Goal: Information Seeking & Learning: Find specific fact

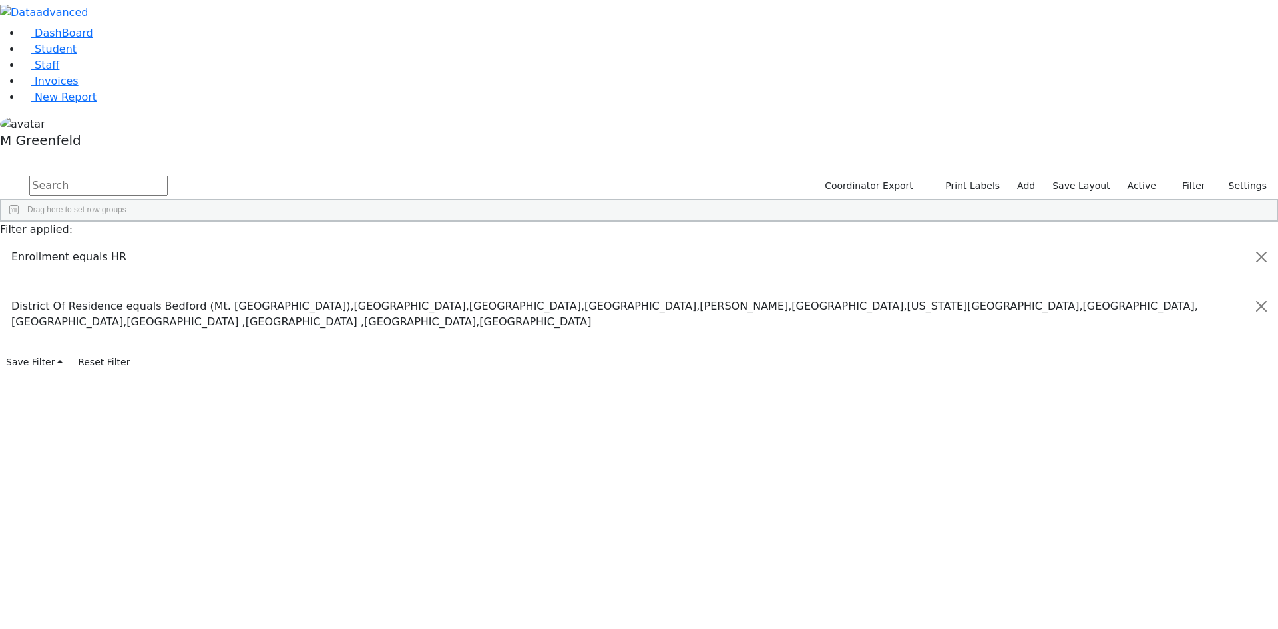
scroll to position [266, 0]
click at [168, 176] on input "text" at bounding box center [98, 186] width 138 height 20
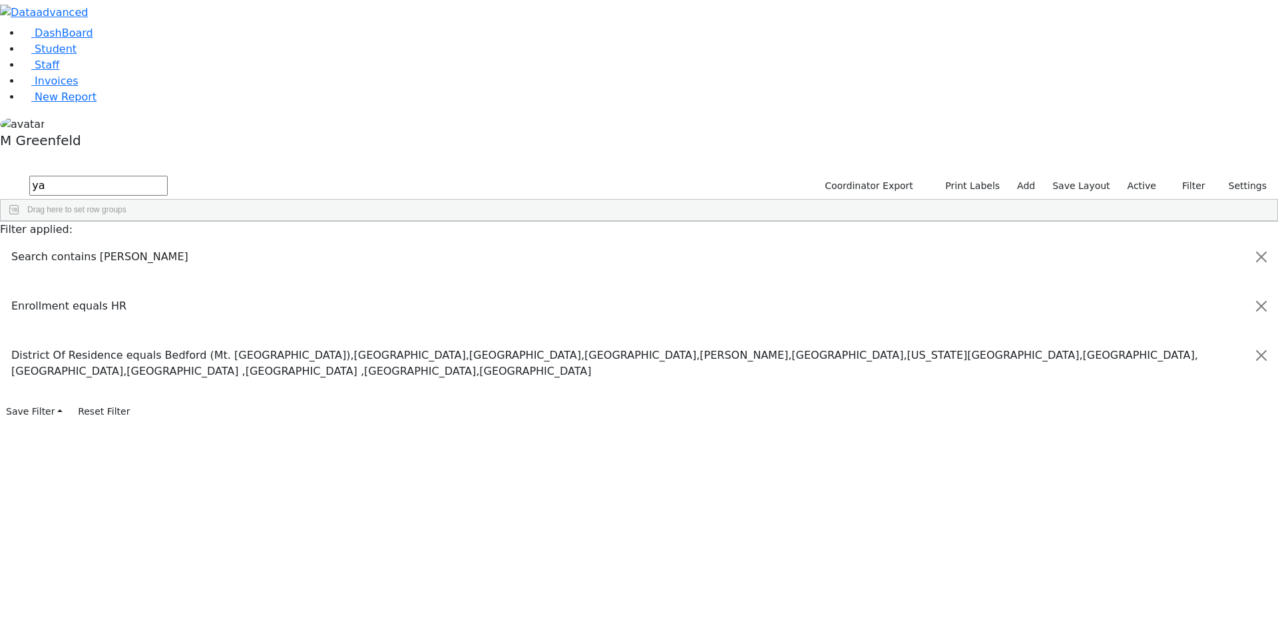
type input "y"
type input "Taub"
click at [0, 174] on button "submit" at bounding box center [13, 186] width 26 height 25
drag, startPoint x: 53, startPoint y: 108, endPoint x: 55, endPoint y: 102, distance: 6.9
click at [53, 57] on li "Student" at bounding box center [649, 49] width 1256 height 16
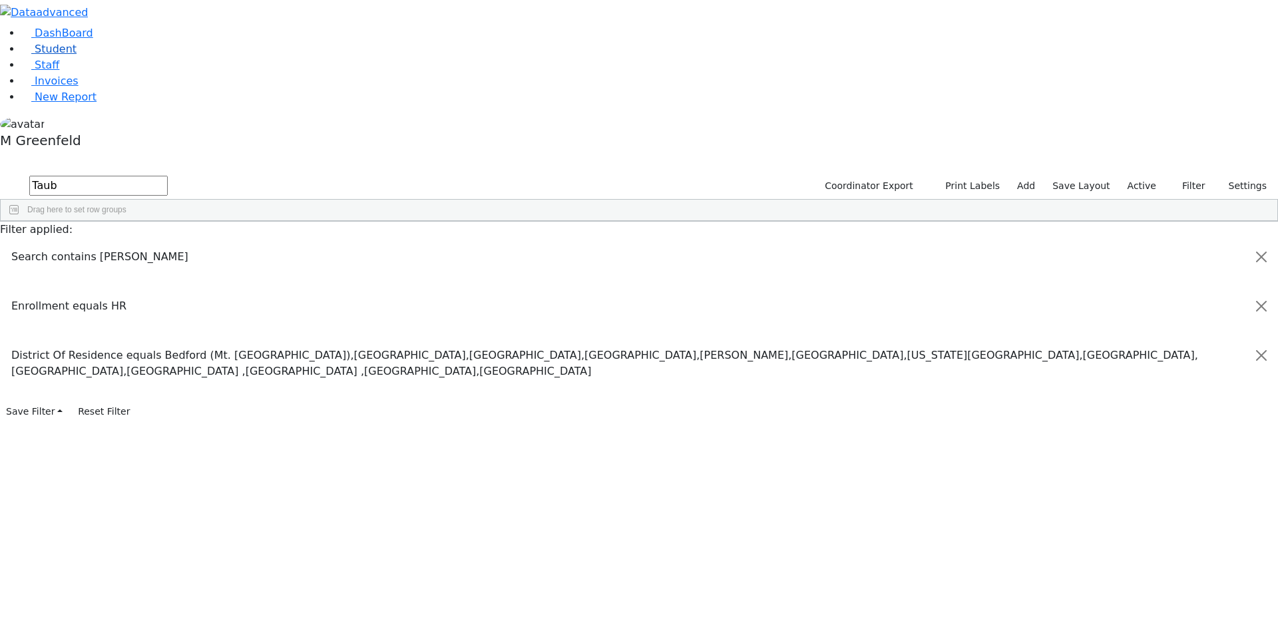
click at [55, 55] on link "Student" at bounding box center [48, 49] width 55 height 13
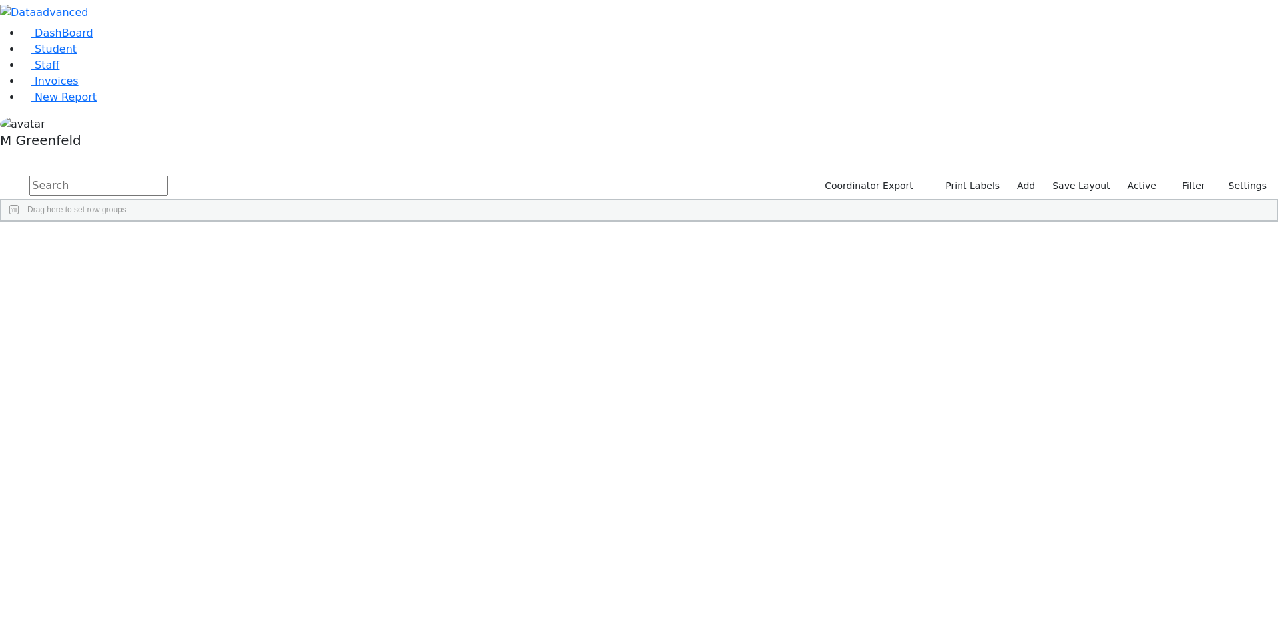
click at [168, 176] on input "text" at bounding box center [98, 186] width 138 height 20
type input "yakov"
click at [198, 336] on div "Yakov" at bounding box center [166, 345] width 64 height 19
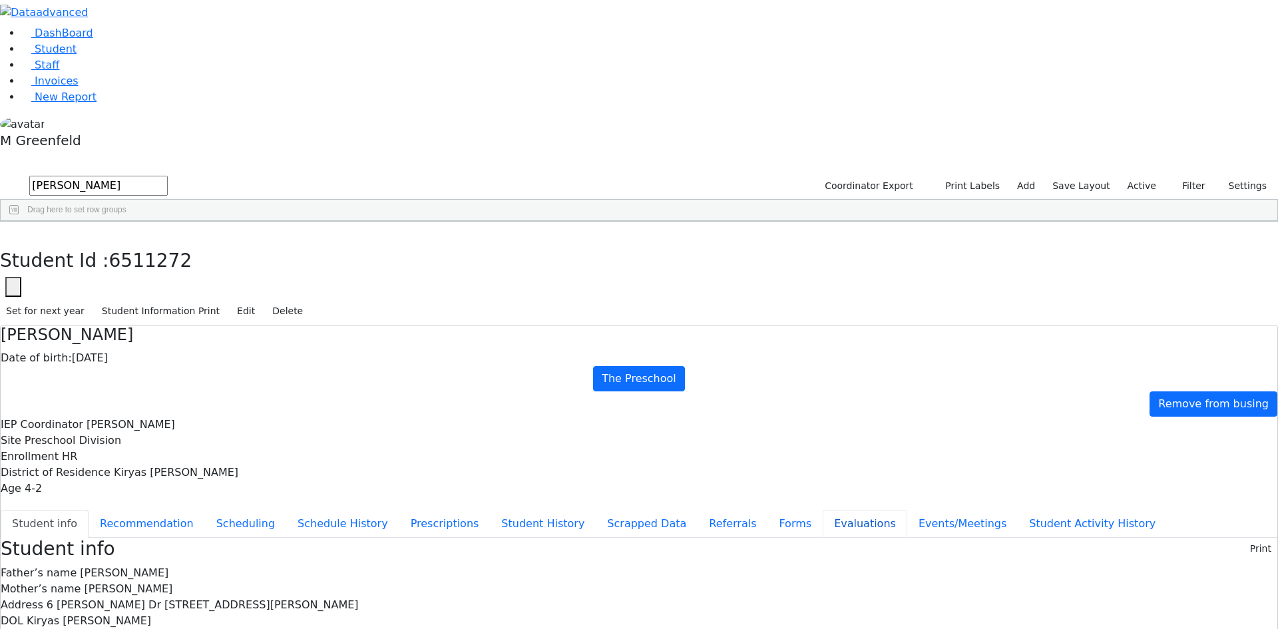
click at [823, 510] on button "Evaluations" at bounding box center [865, 524] width 85 height 28
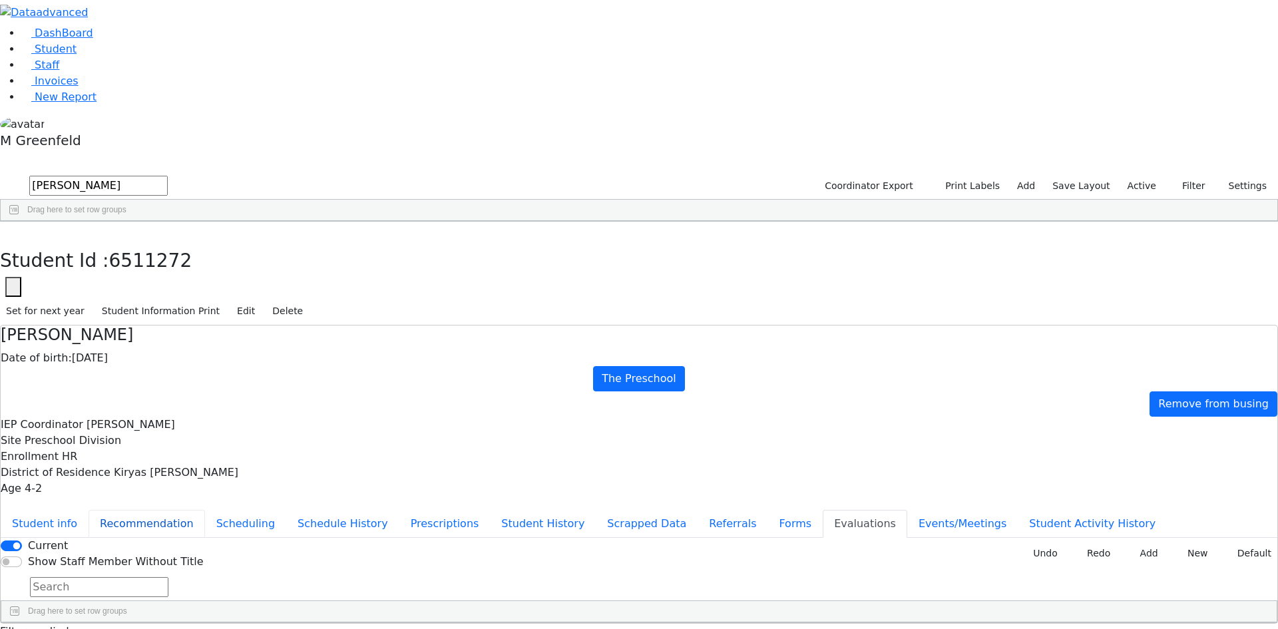
click at [205, 510] on button "Recommendation" at bounding box center [147, 524] width 116 height 28
checkbox input "true"
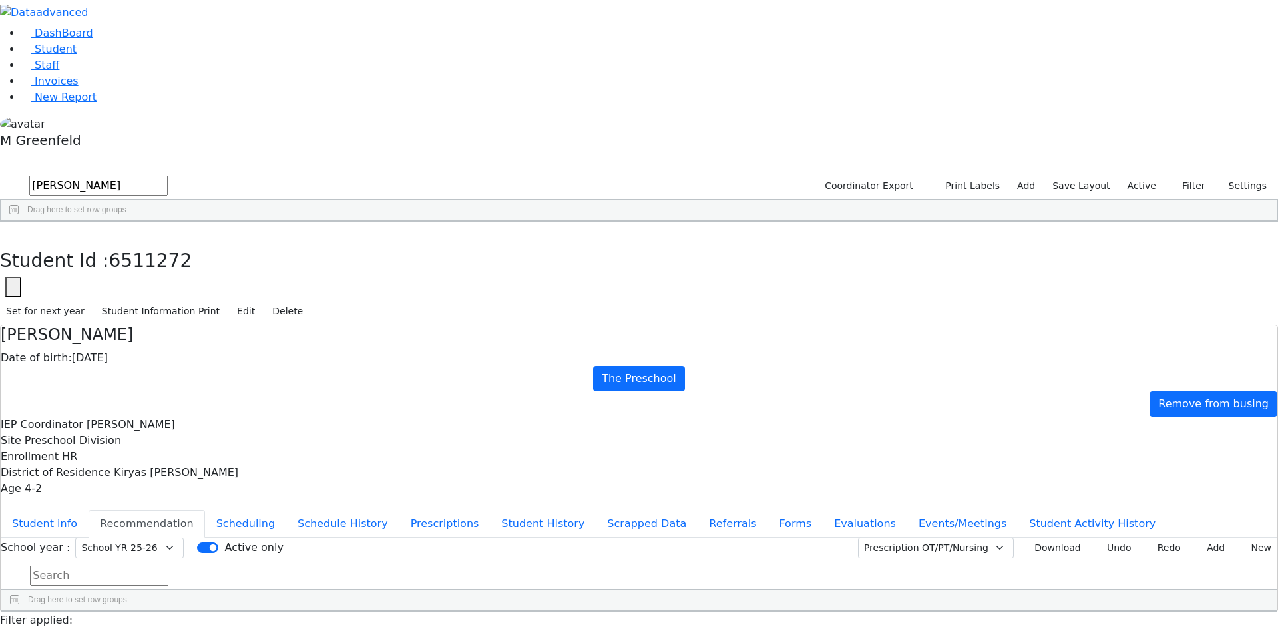
click at [168, 176] on input "yakov" at bounding box center [98, 186] width 138 height 20
click at [6, 232] on use "button" at bounding box center [6, 232] width 0 height 0
click at [77, 55] on link "Student" at bounding box center [48, 49] width 55 height 13
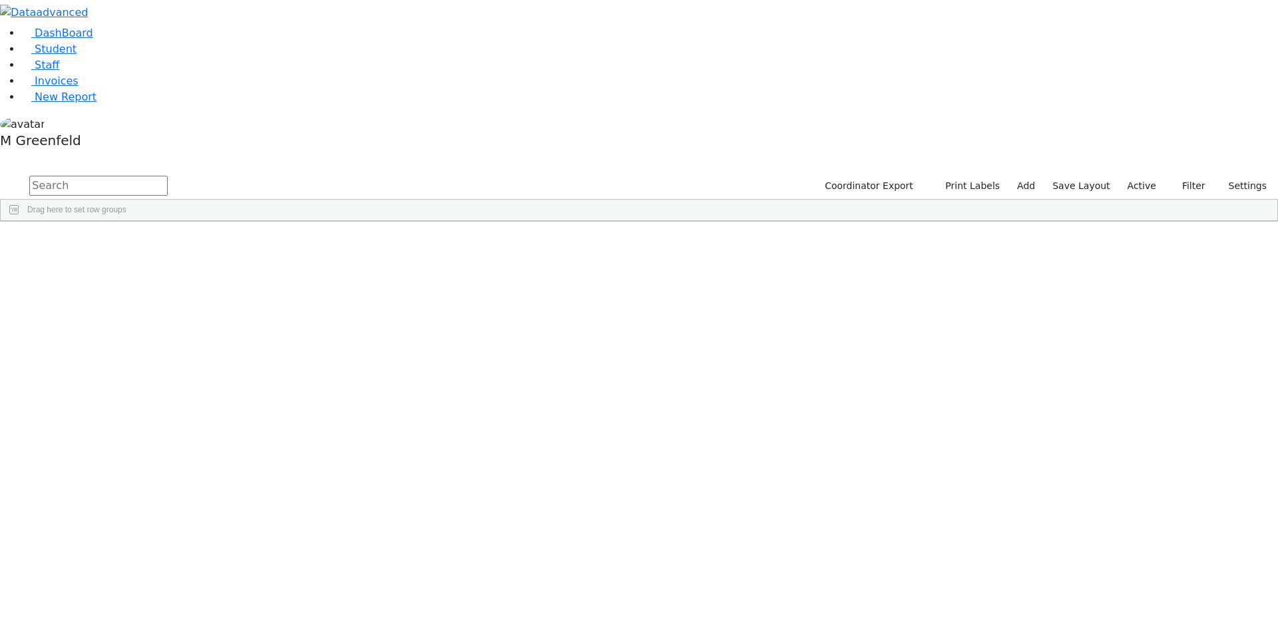
click at [168, 176] on input "text" at bounding box center [98, 186] width 138 height 20
type input "Stern"
click at [262, 317] on div "[DATE]" at bounding box center [230, 326] width 64 height 19
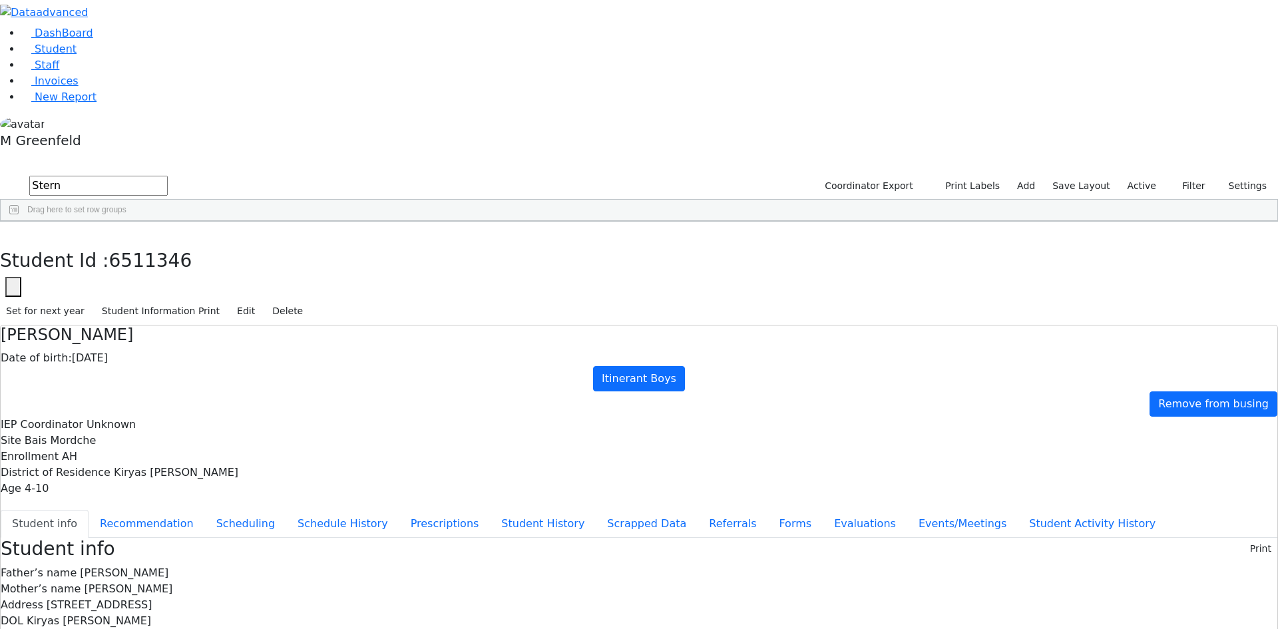
click at [89, 510] on button "Student info" at bounding box center [45, 524] width 88 height 28
click at [205, 510] on button "Recommendation" at bounding box center [147, 524] width 116 height 28
checkbox input "true"
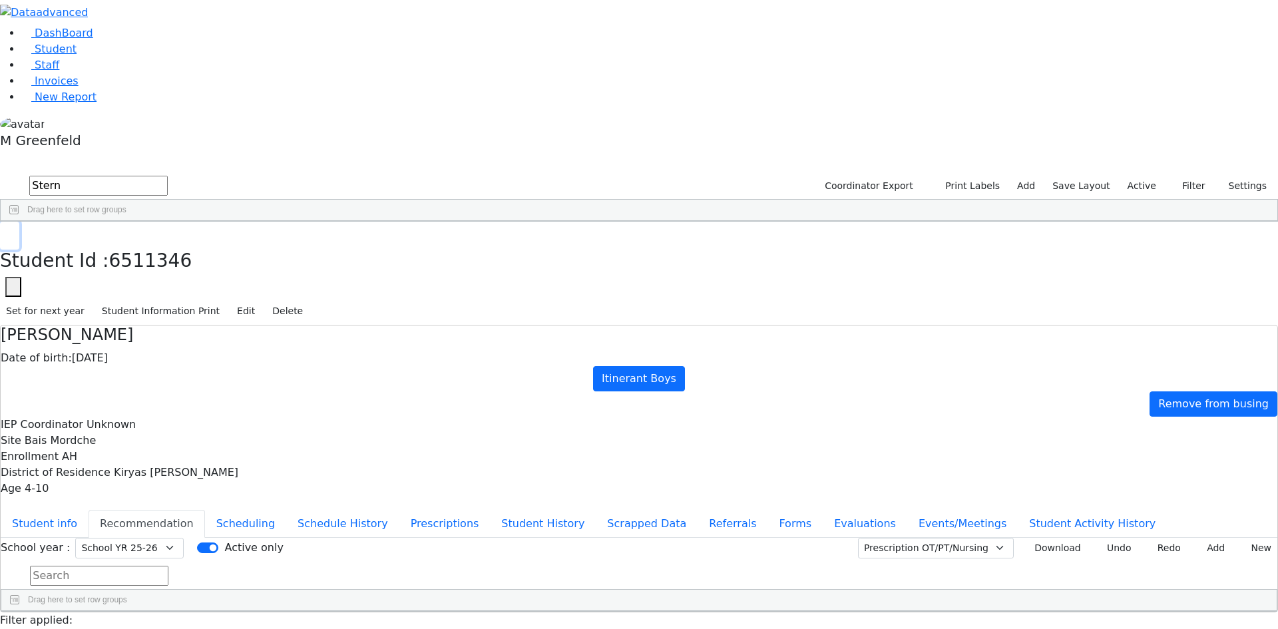
click at [13, 232] on icon "button" at bounding box center [9, 236] width 7 height 8
click at [59, 71] on link "Staff" at bounding box center [40, 65] width 38 height 13
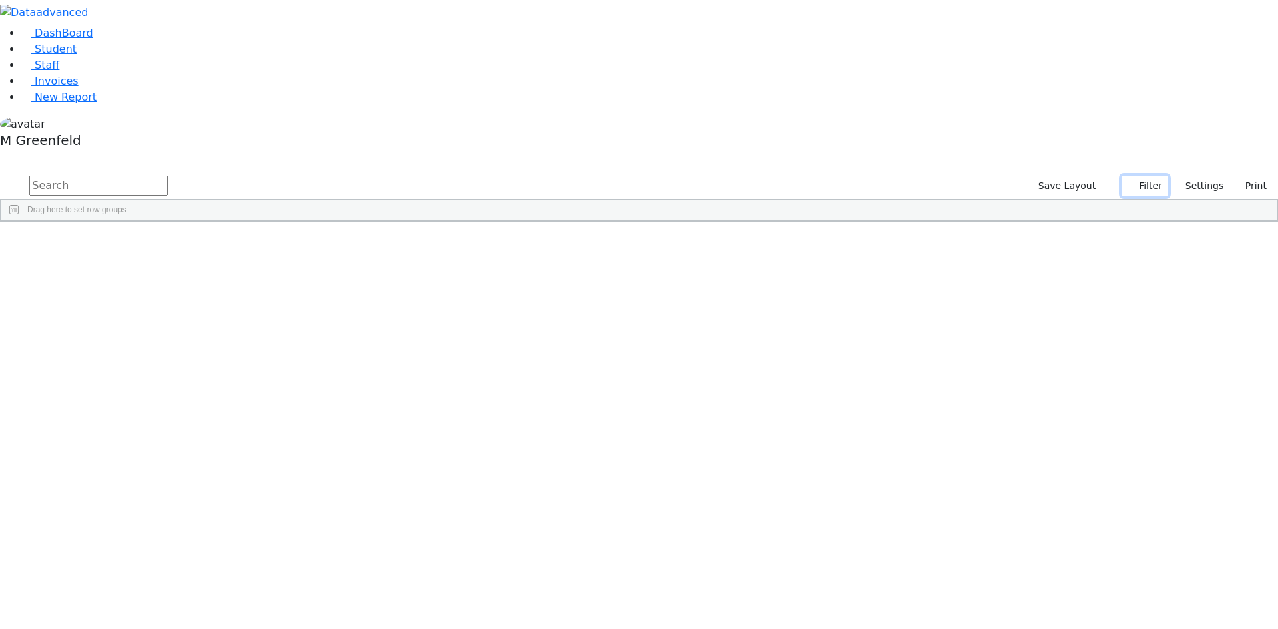
click at [1125, 176] on button "Filter" at bounding box center [1144, 186] width 47 height 21
click at [40, 55] on span "Student" at bounding box center [56, 49] width 42 height 13
click at [1141, 176] on label "Active" at bounding box center [1141, 186] width 41 height 21
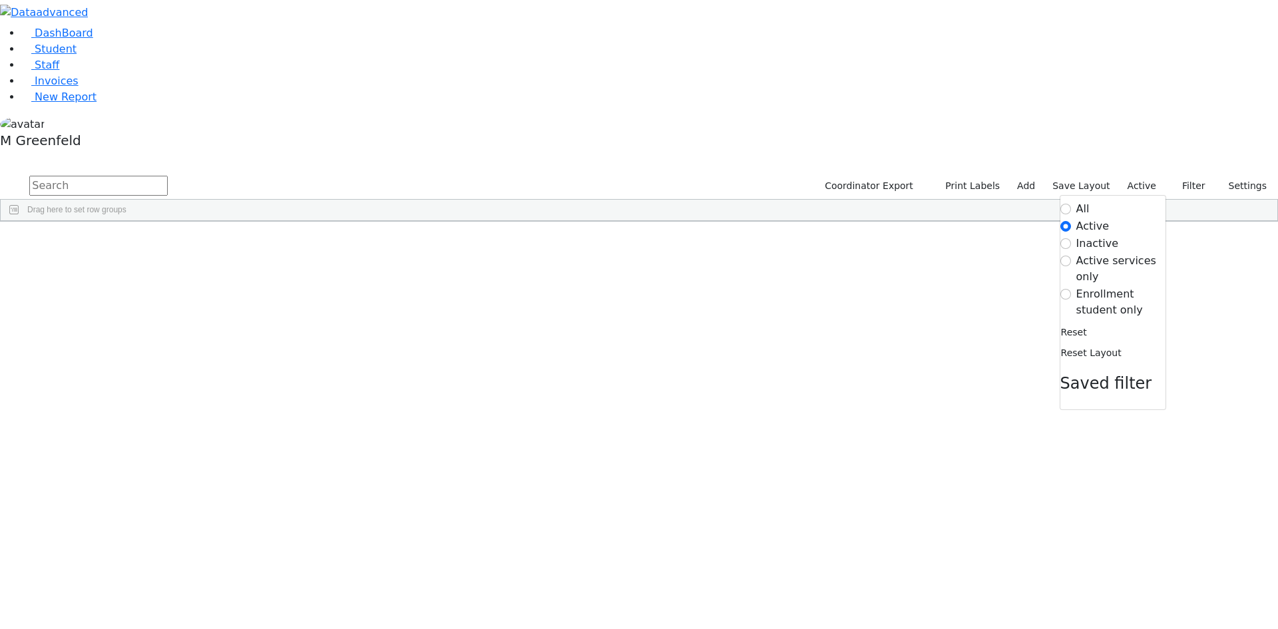
click at [1093, 286] on label "Enrollment student only" at bounding box center [1120, 302] width 89 height 32
click at [1071, 289] on input "Enrollment student only" at bounding box center [1065, 294] width 11 height 11
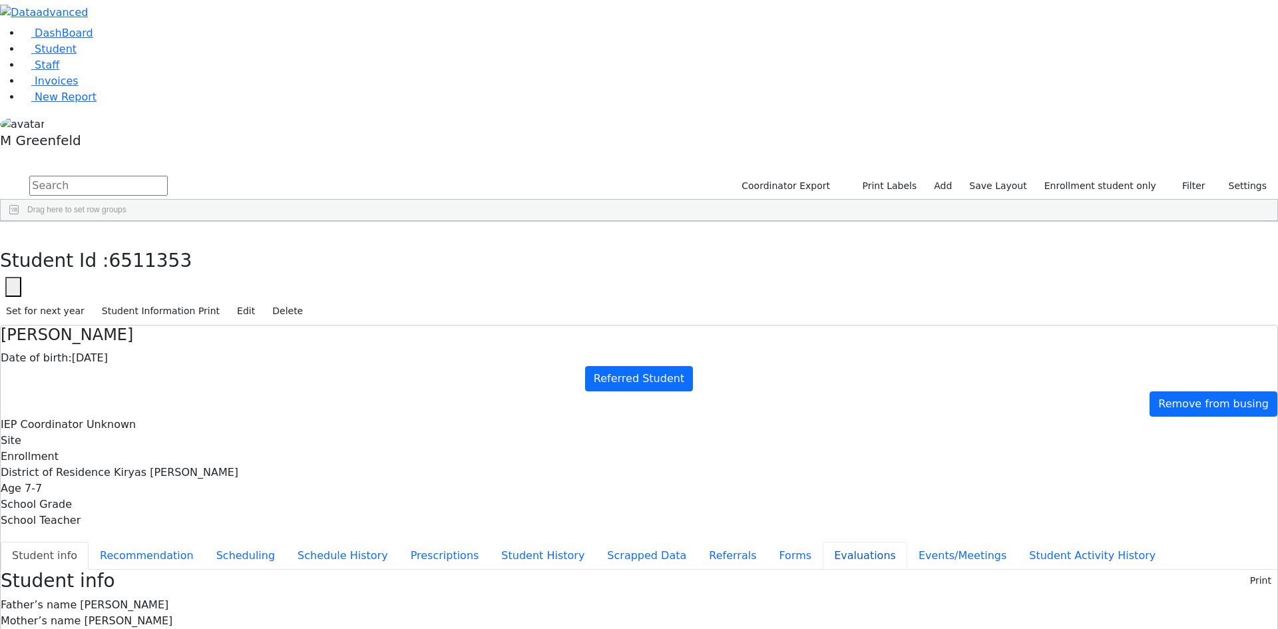
click at [823, 542] on button "Evaluations" at bounding box center [865, 556] width 85 height 28
